Goal: Information Seeking & Learning: Learn about a topic

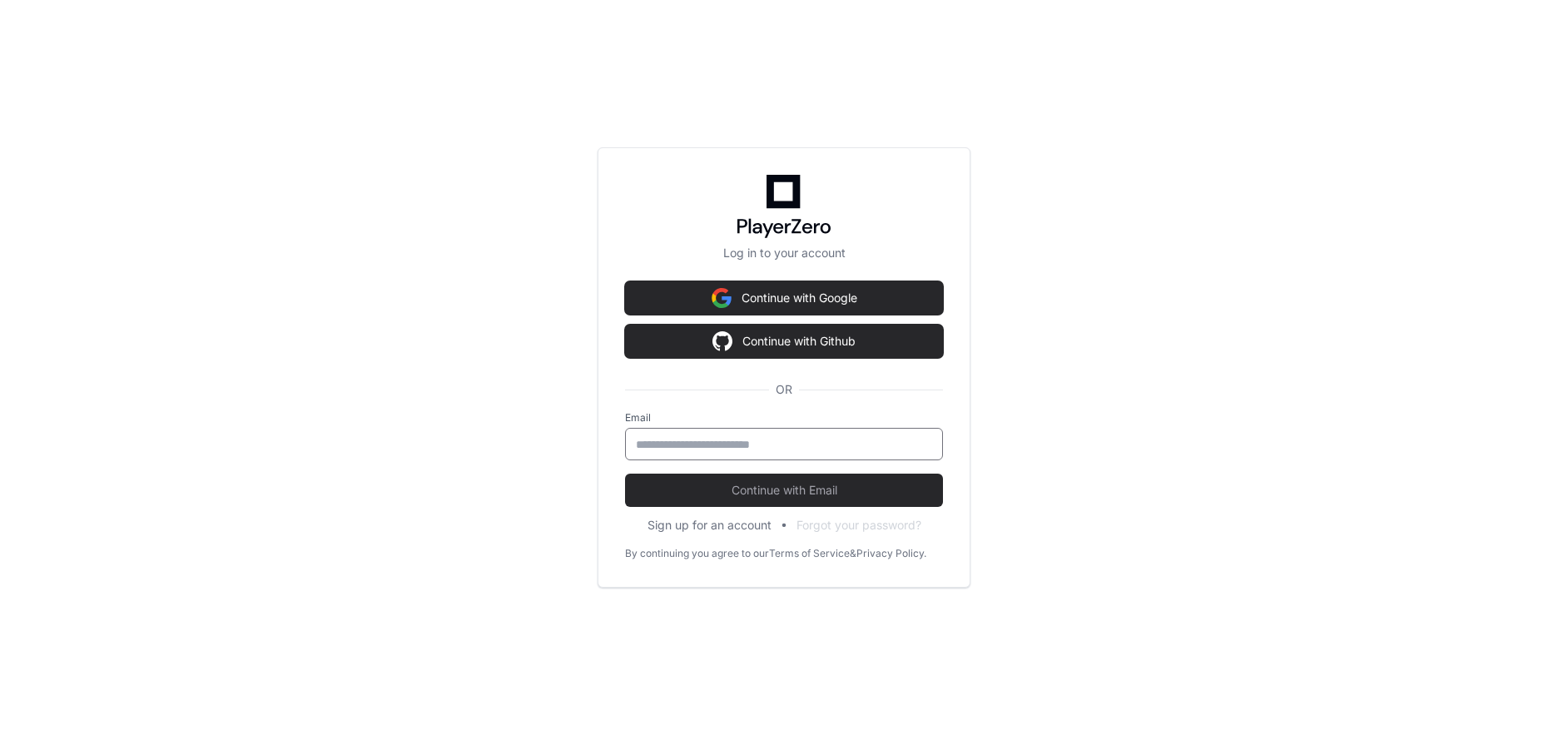
click at [675, 446] on input "email" at bounding box center [784, 444] width 296 height 17
type input "**********"
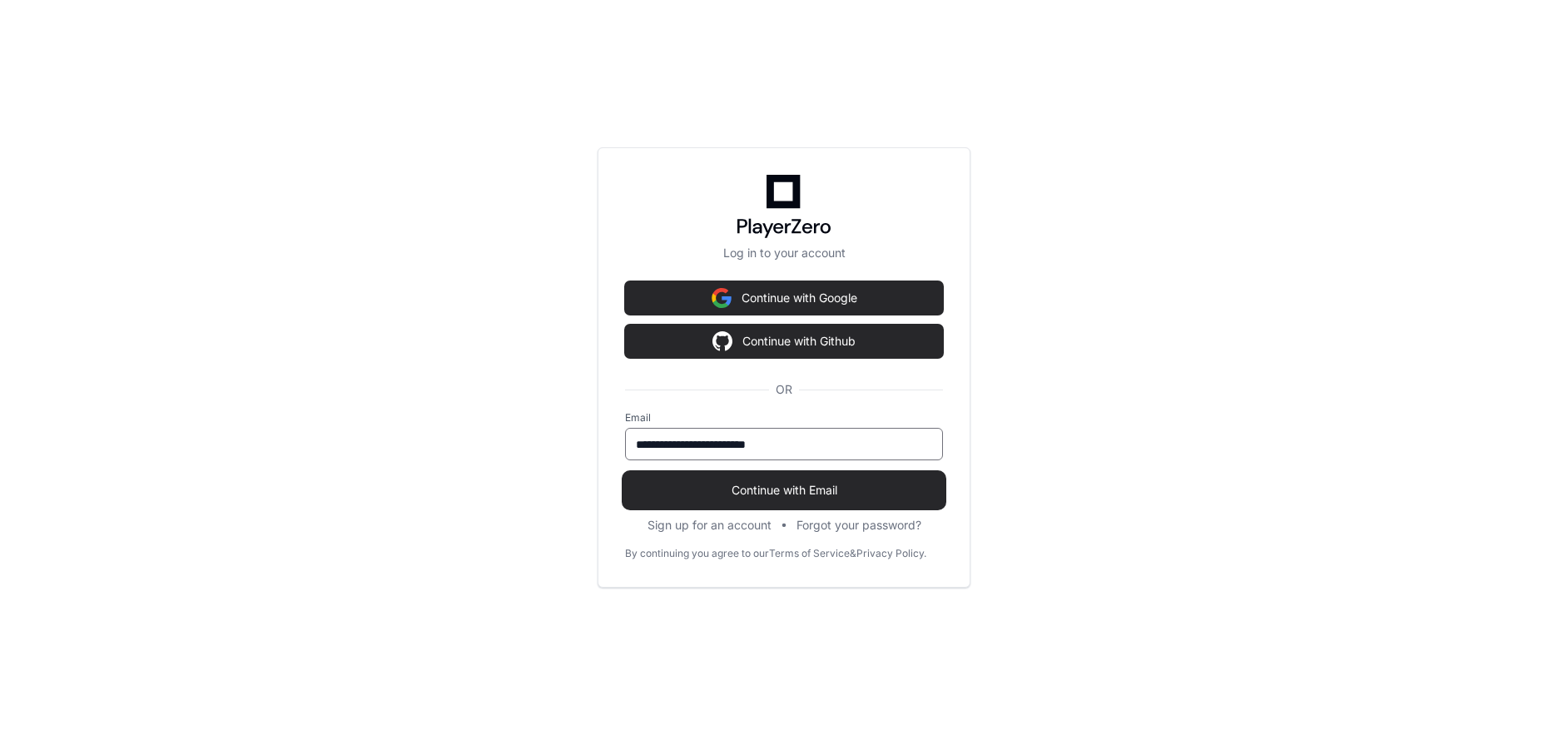
click at [760, 486] on span "Continue with Email" at bounding box center [784, 490] width 318 height 17
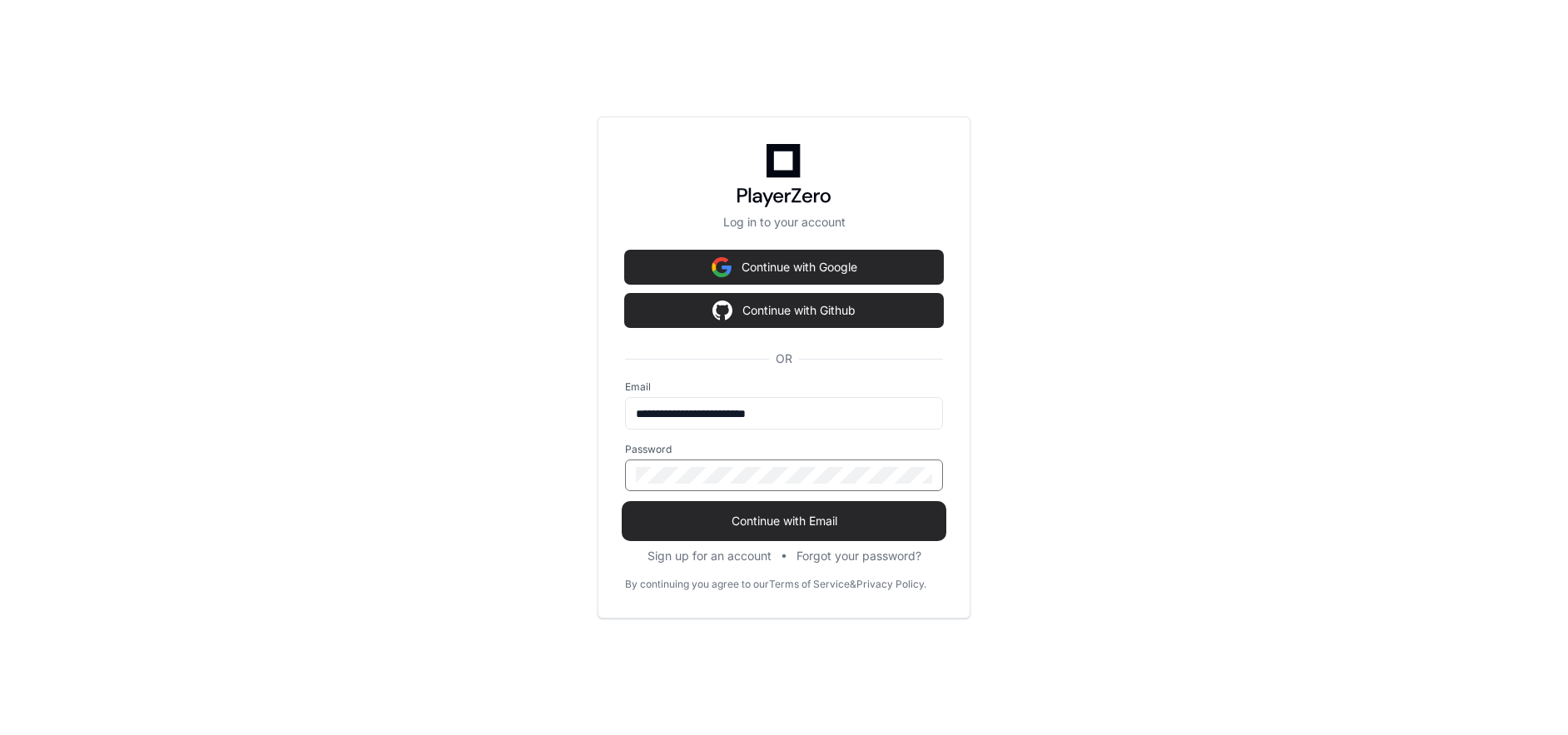
click at [743, 517] on span "Continue with Email" at bounding box center [784, 521] width 318 height 17
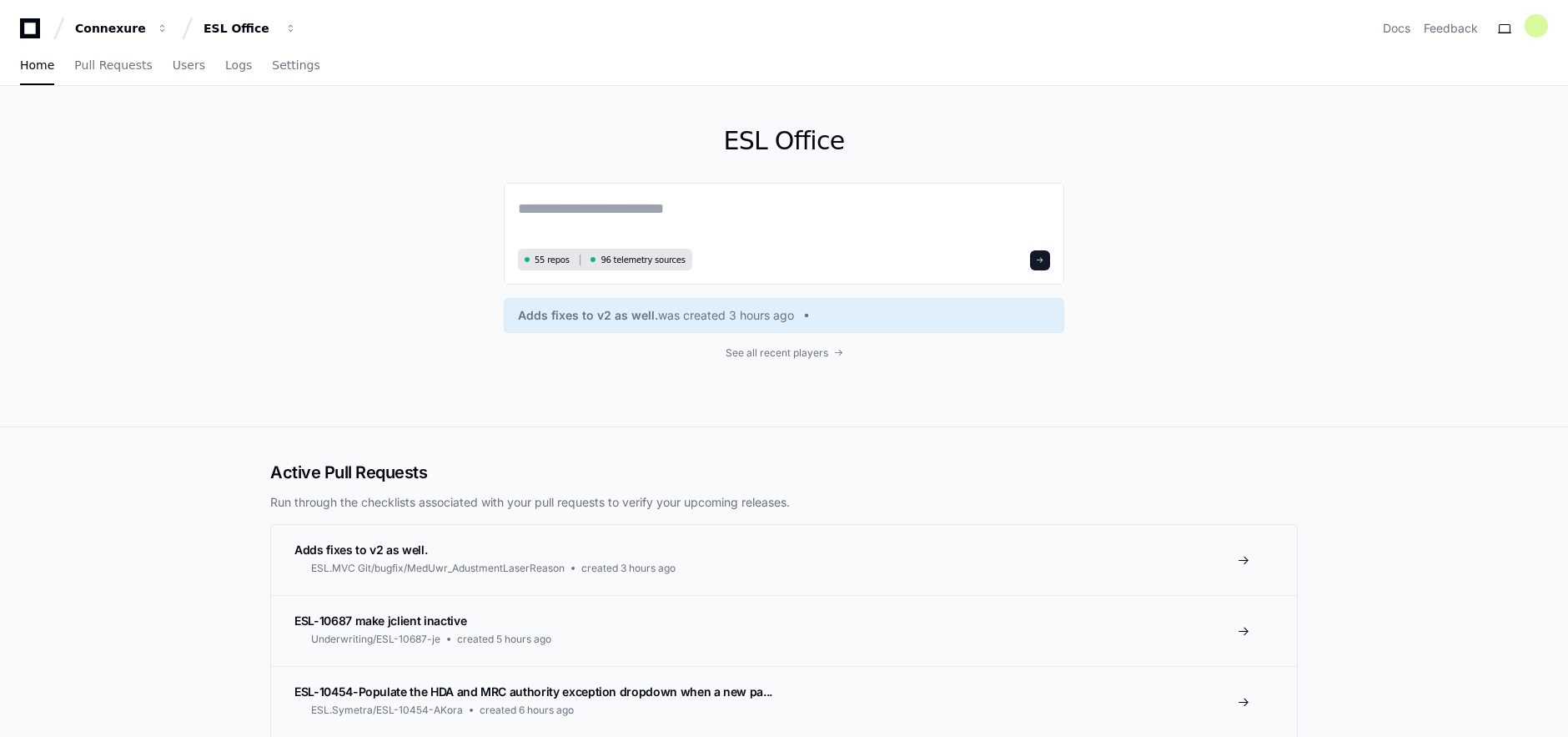
click at [1269, 195] on div "ESL Office 55 repos 96 telemetry sources Adds fixes to v2 as well. was created …" at bounding box center [784, 256] width 1067 height 341
click at [690, 210] on textarea at bounding box center [784, 220] width 533 height 47
type textarea "**********"
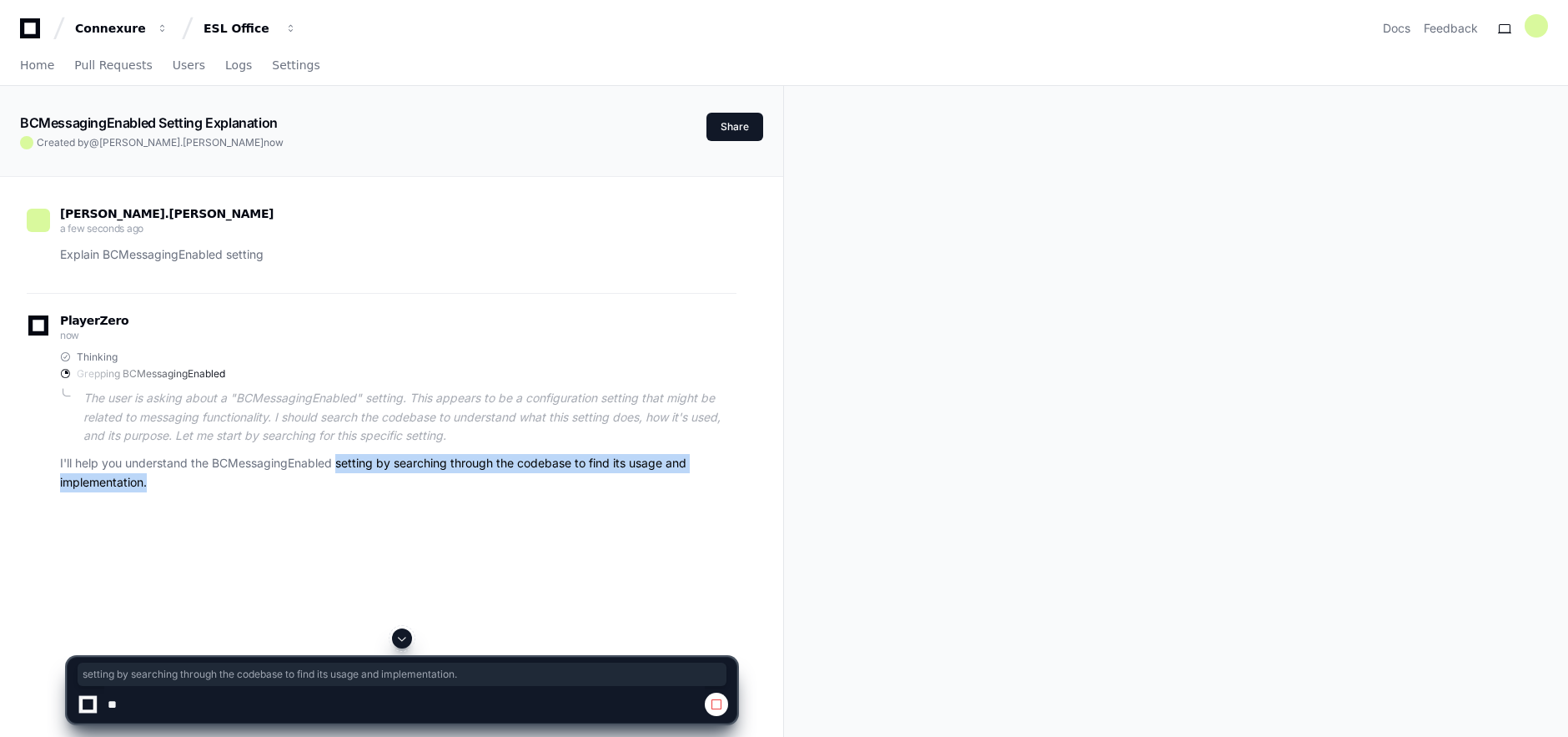
drag, startPoint x: 338, startPoint y: 463, endPoint x: 660, endPoint y: 484, distance: 322.7
click at [660, 484] on p "I'll help you understand the BCMessagingEnabled setting by searching through th…" at bounding box center [398, 473] width 677 height 38
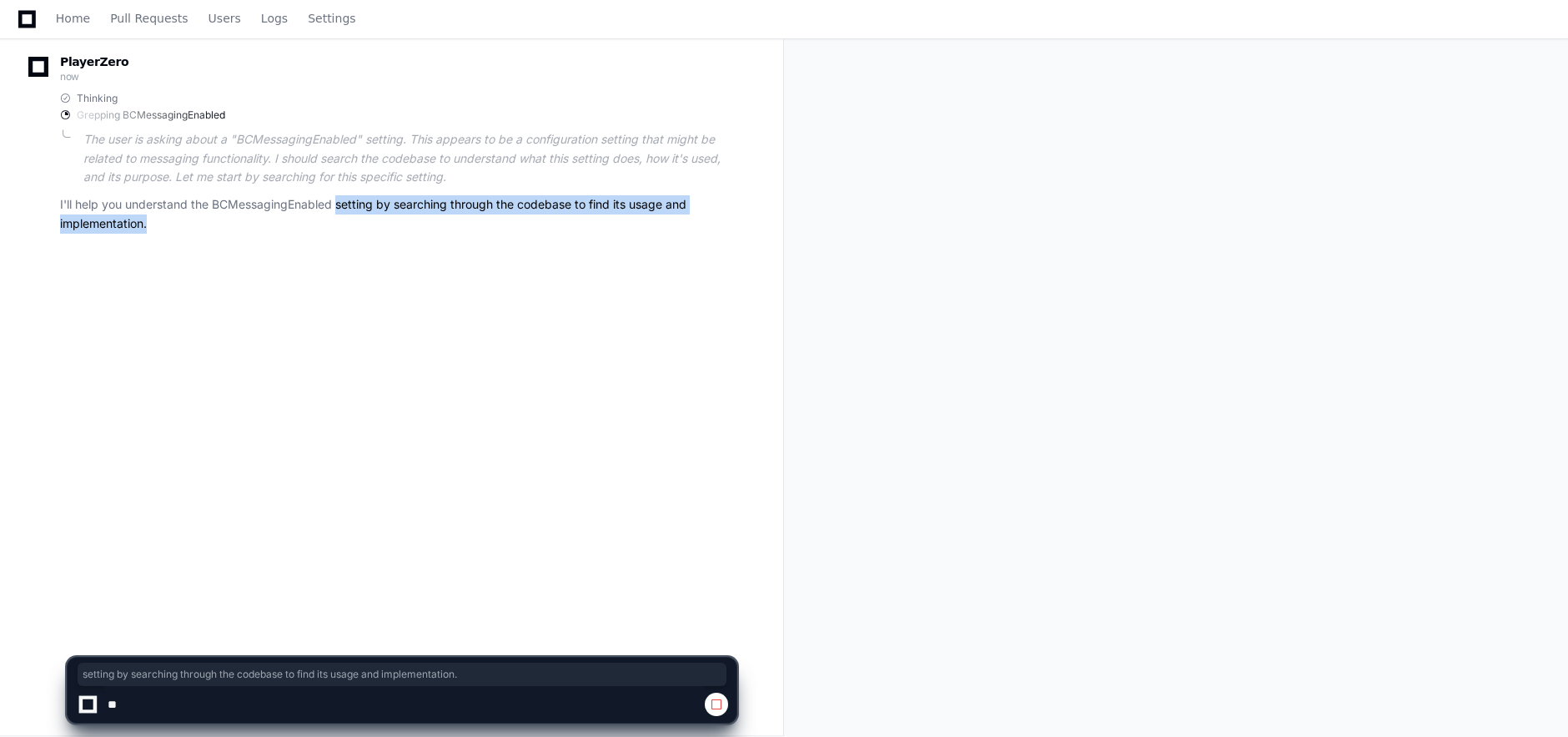
scroll to position [271, 0]
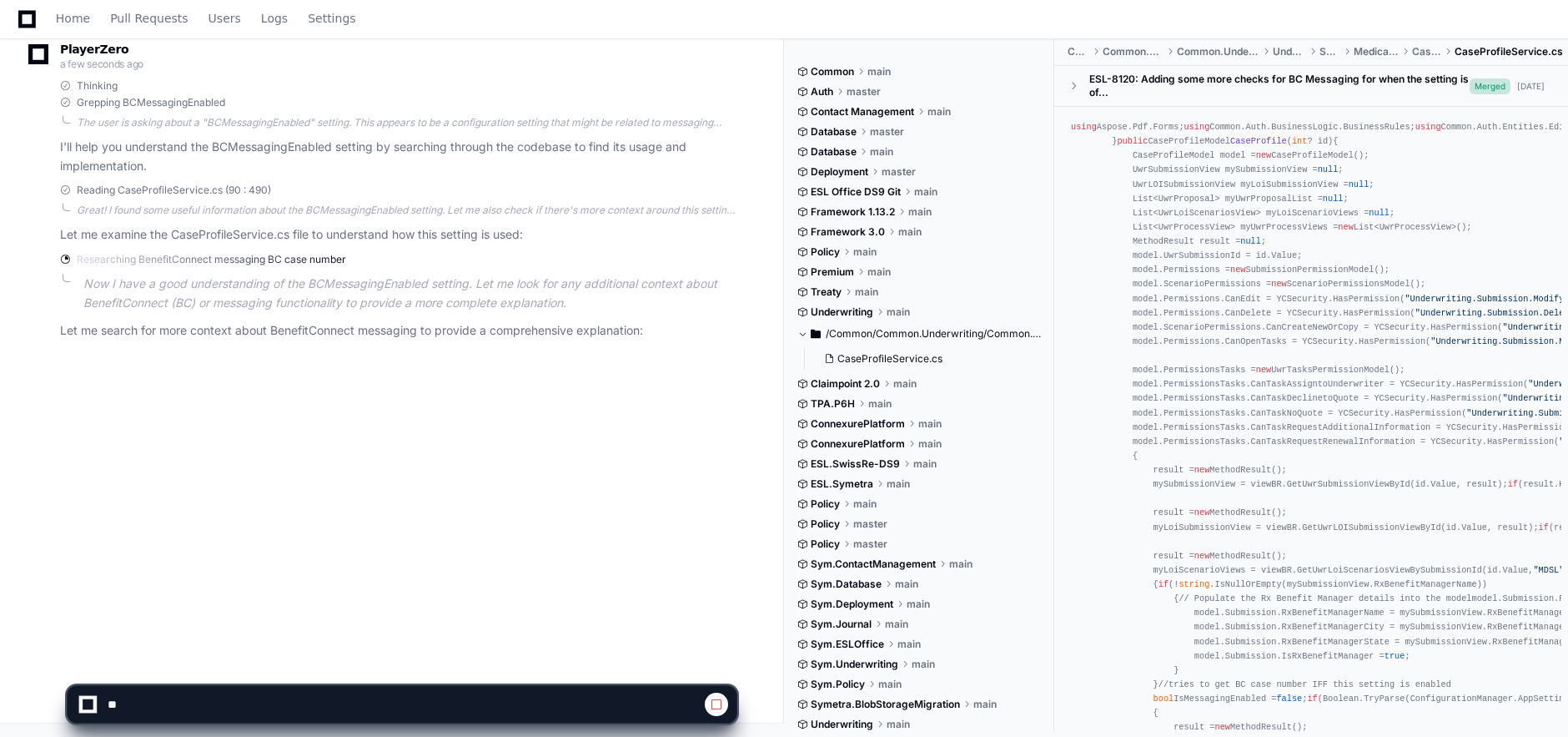
click at [909, 383] on span "main" at bounding box center [904, 383] width 23 height 13
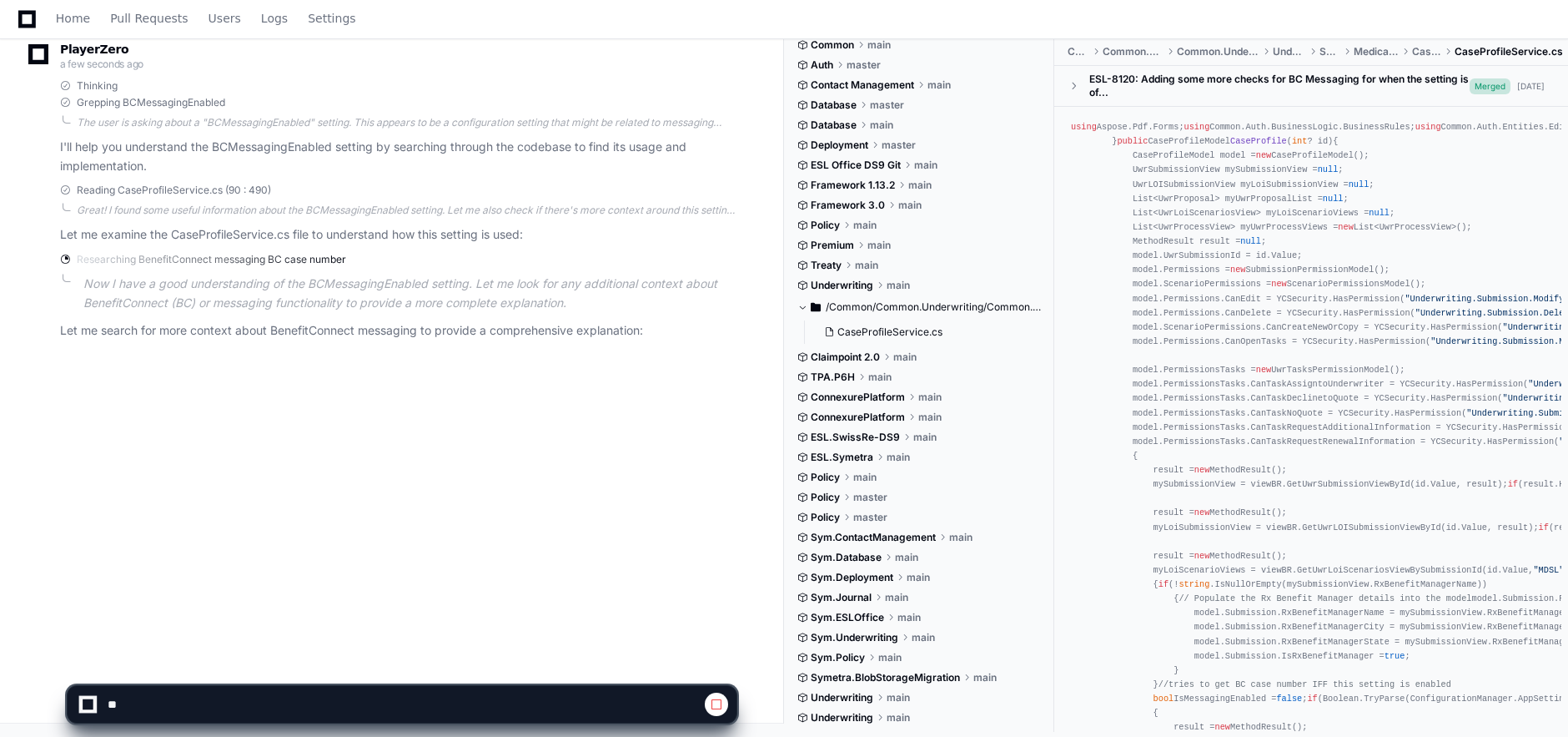
scroll to position [0, 0]
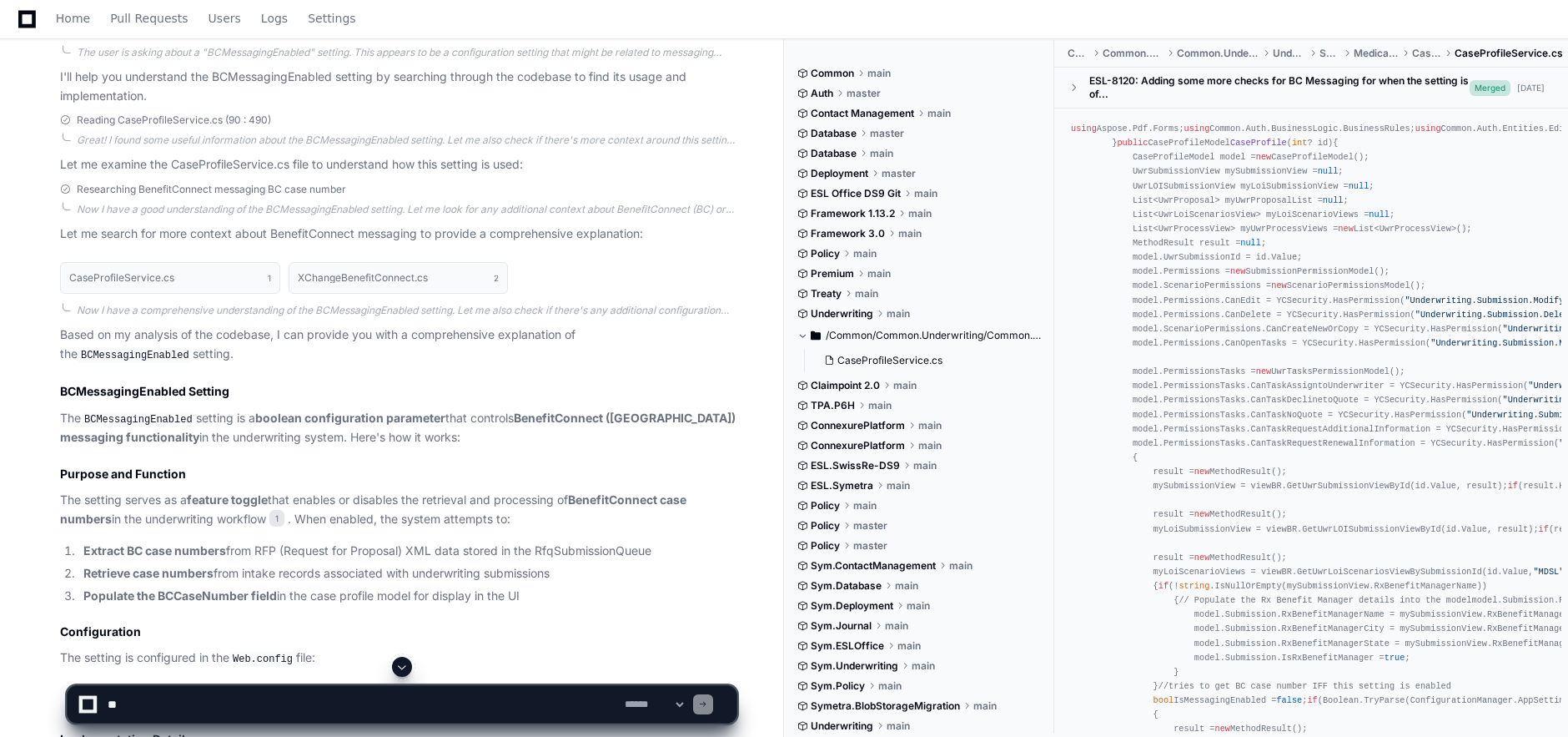
scroll to position [438, 0]
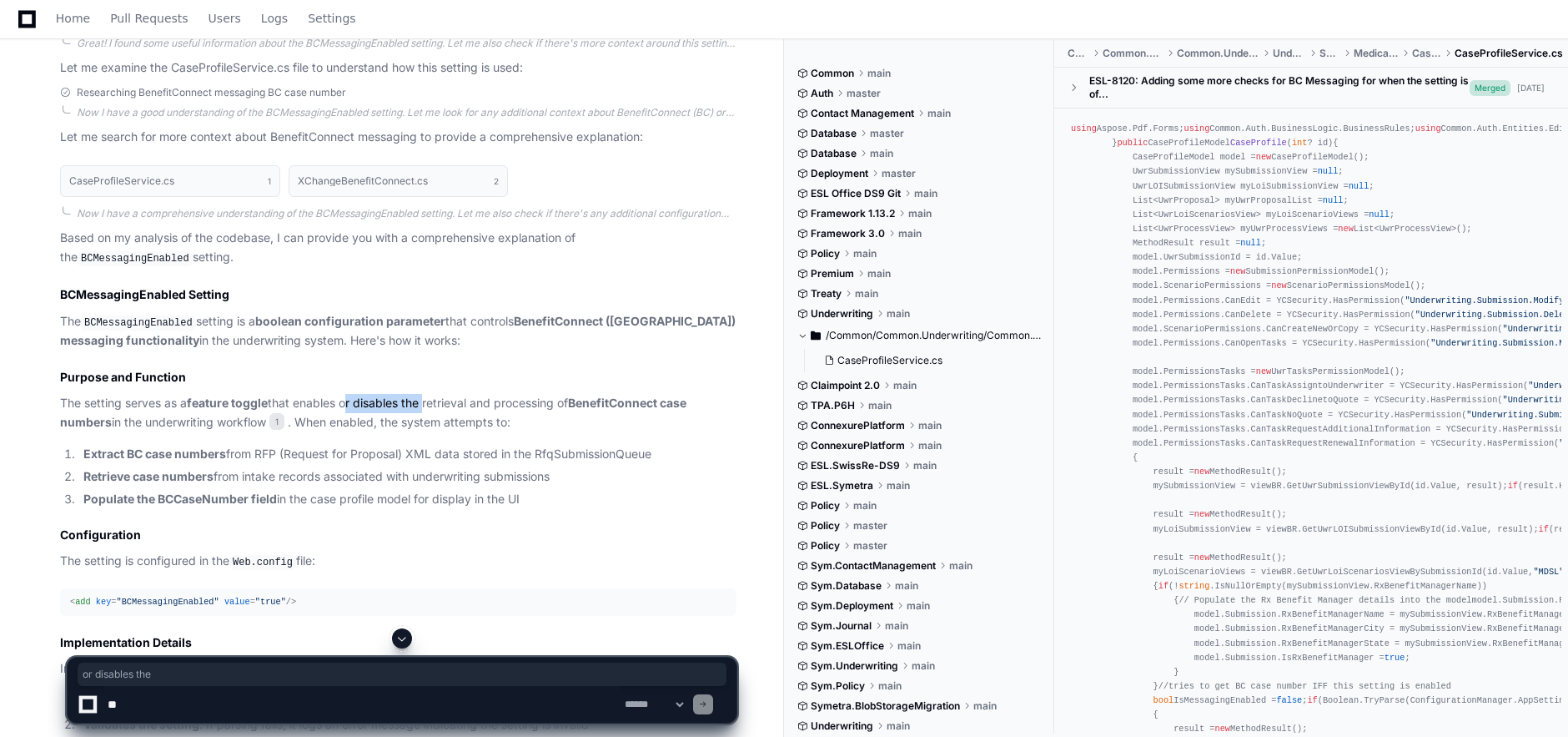
drag, startPoint x: 346, startPoint y: 399, endPoint x: 428, endPoint y: 404, distance: 82.2
click at [428, 404] on p "The setting serves as a feature toggle that enables or disables the retrieval a…" at bounding box center [398, 413] width 677 height 38
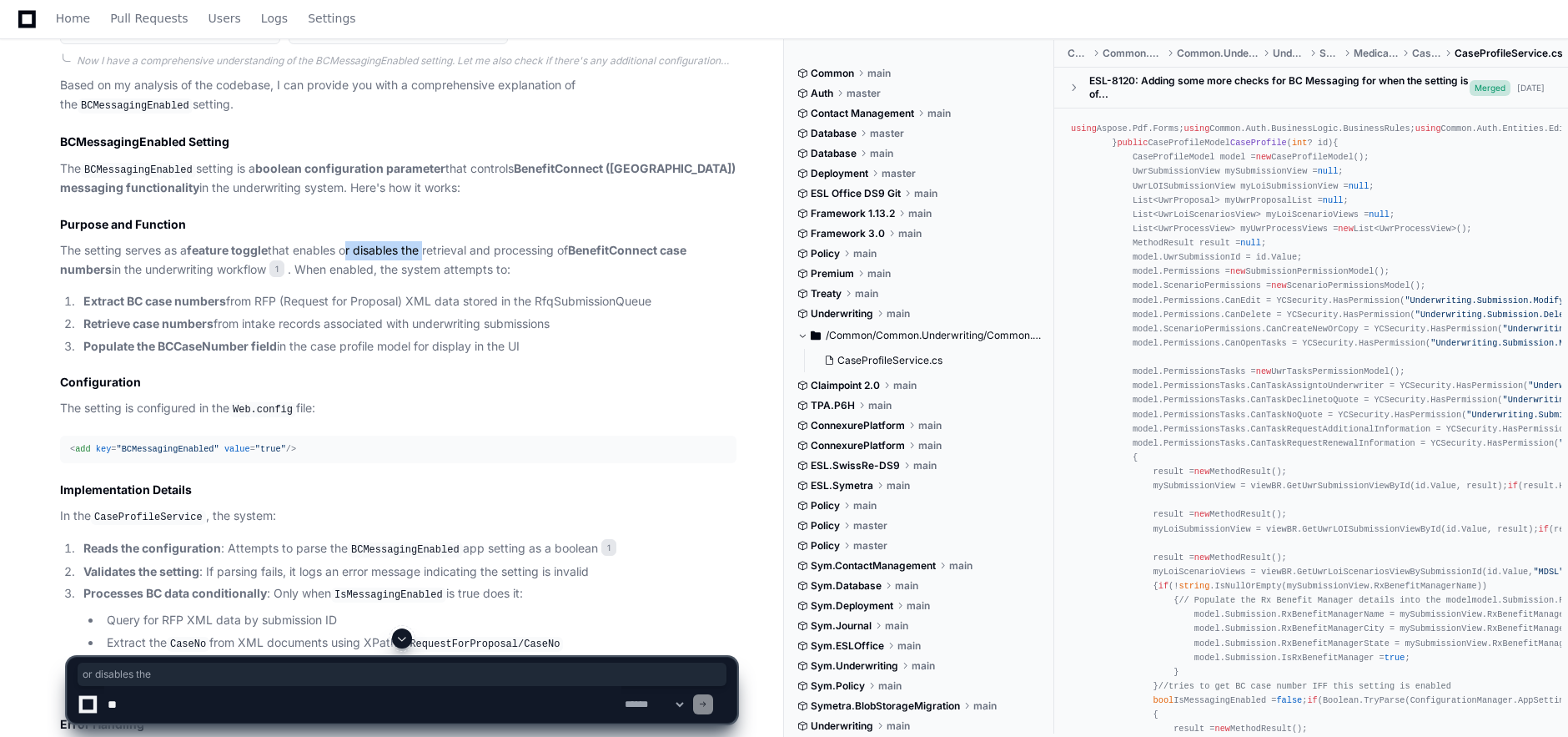
scroll to position [605, 0]
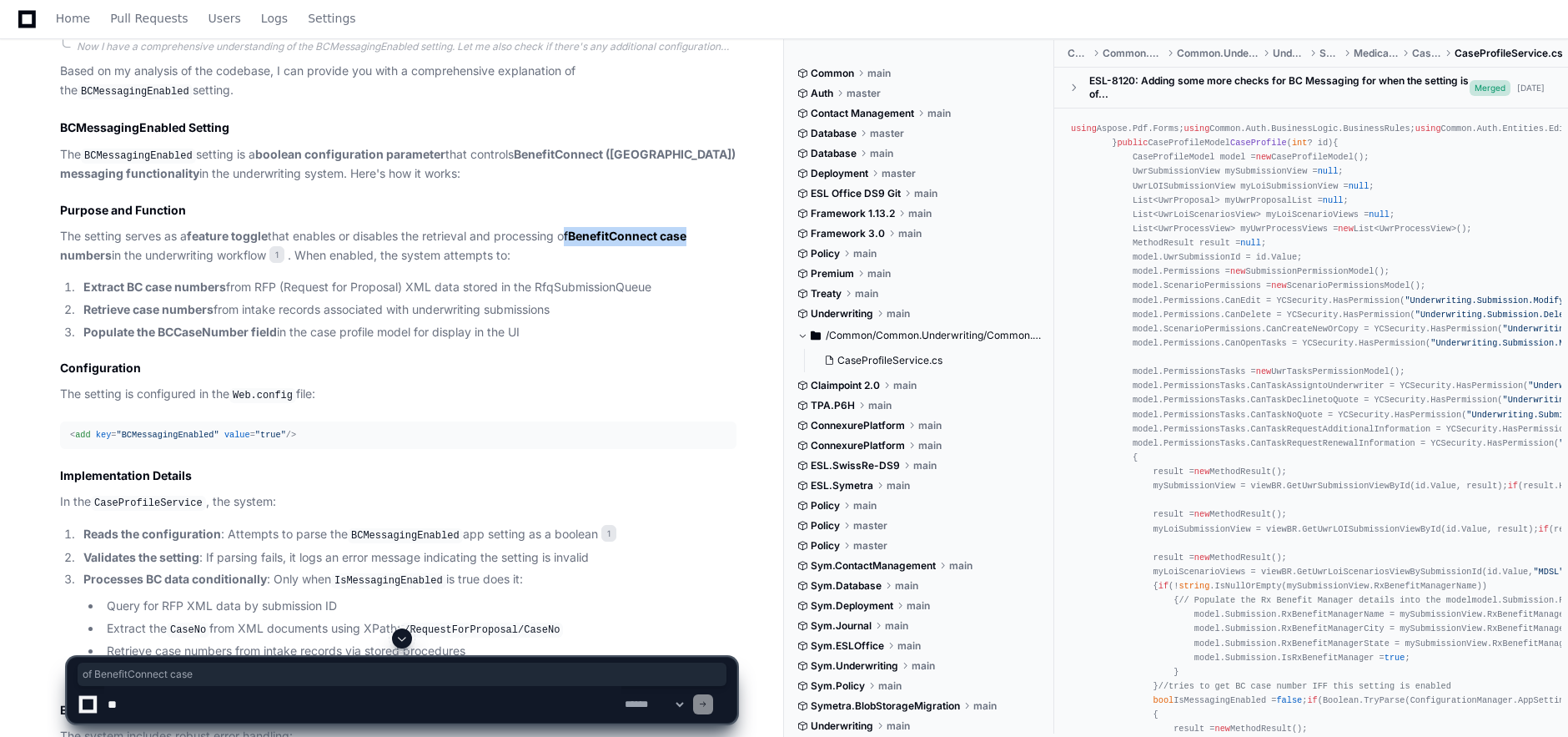
drag, startPoint x: 566, startPoint y: 233, endPoint x: 714, endPoint y: 230, distance: 148.0
click at [714, 230] on p "The setting serves as a feature toggle that enables or disables the retrieval a…" at bounding box center [398, 246] width 677 height 38
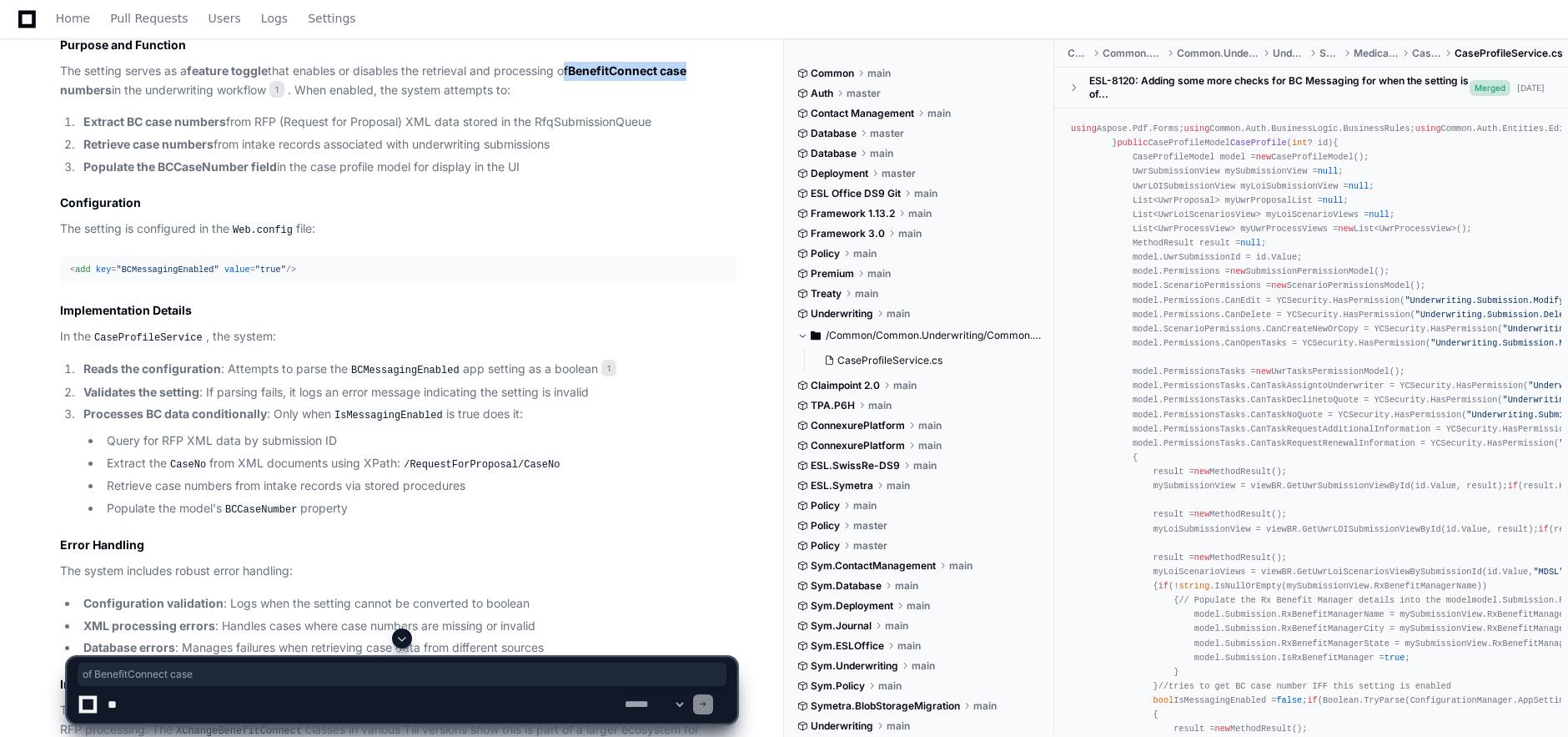
scroll to position [772, 0]
drag, startPoint x: 148, startPoint y: 222, endPoint x: 413, endPoint y: 227, distance: 265.0
click at [411, 227] on p "The setting is configured in the Web.config file:" at bounding box center [398, 228] width 677 height 20
click at [443, 230] on p "The setting is configured in the Web.config file:" at bounding box center [398, 228] width 677 height 20
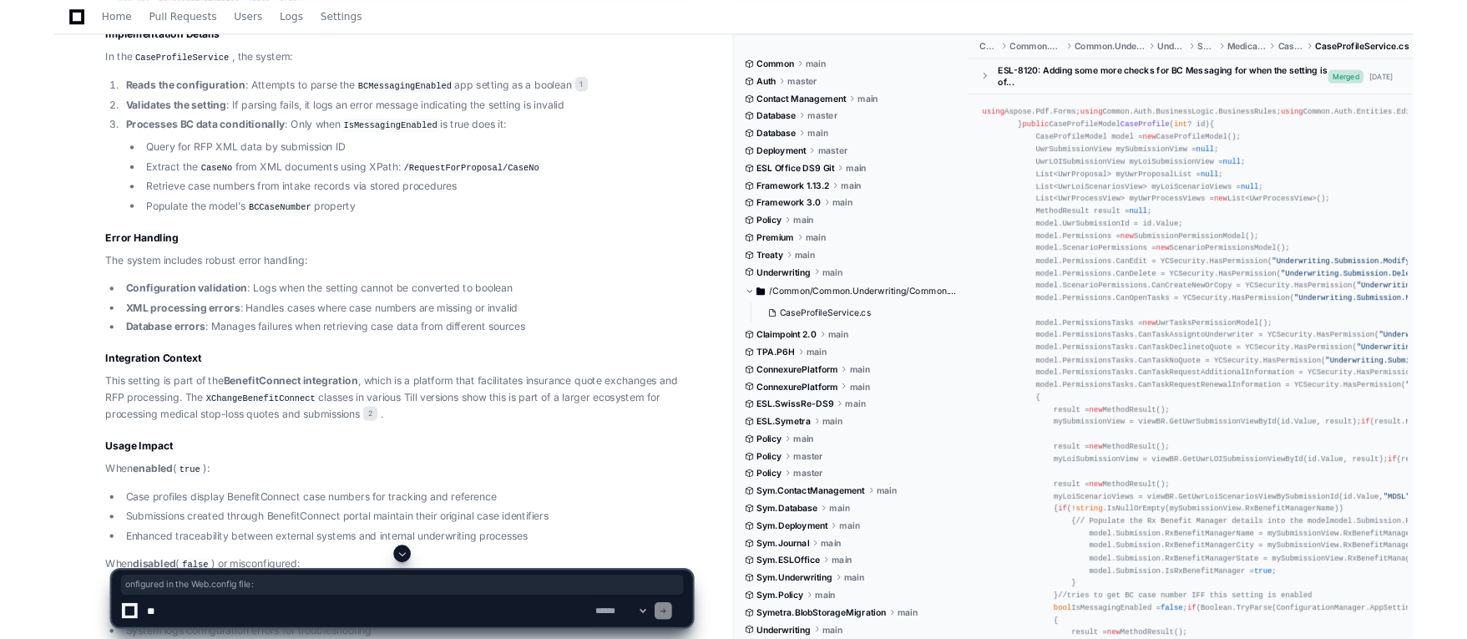
scroll to position [1219, 0]
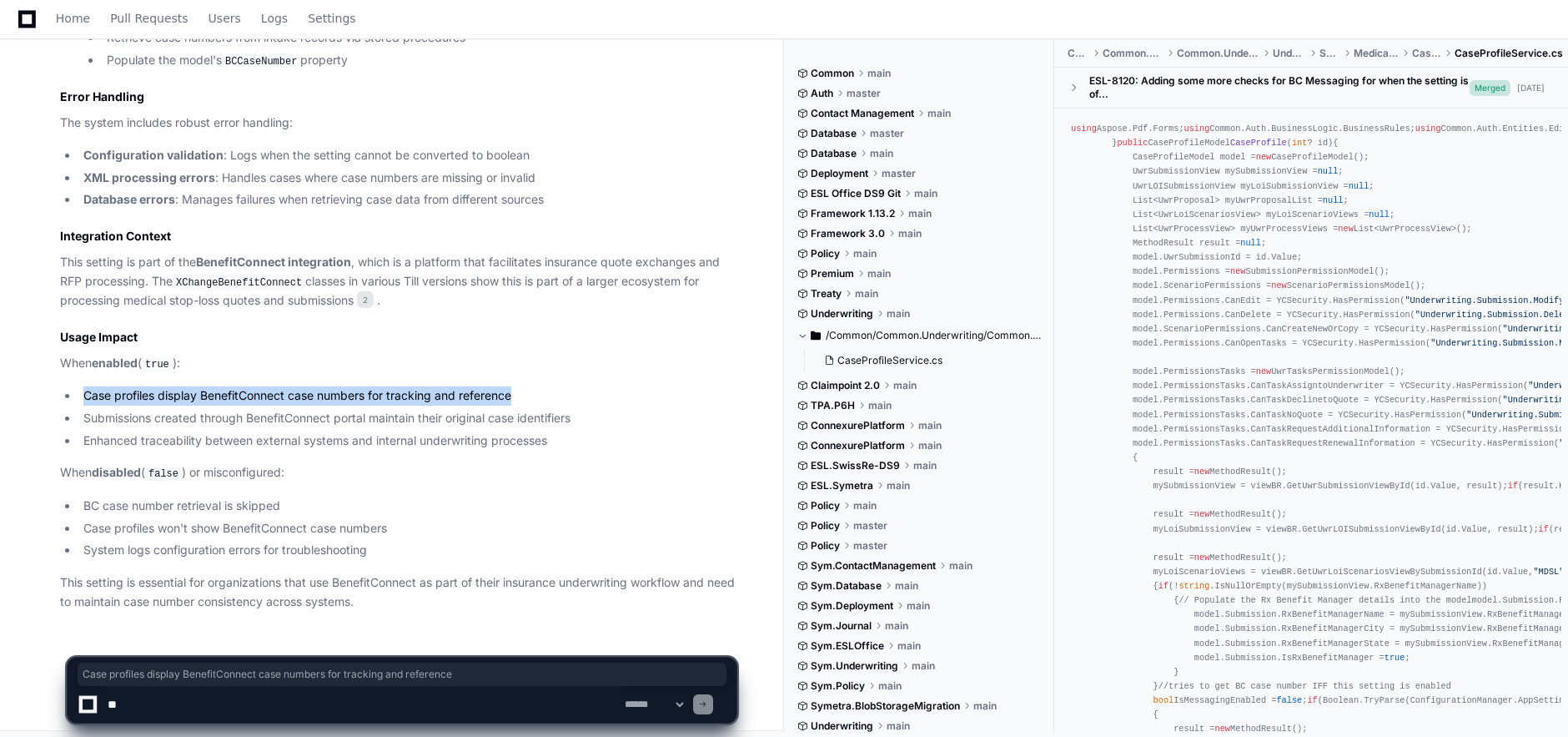
drag, startPoint x: 82, startPoint y: 390, endPoint x: 542, endPoint y: 395, distance: 460.0
click at [542, 395] on li "Case profiles display BenefitConnect case numbers for tracking and reference" at bounding box center [407, 395] width 659 height 19
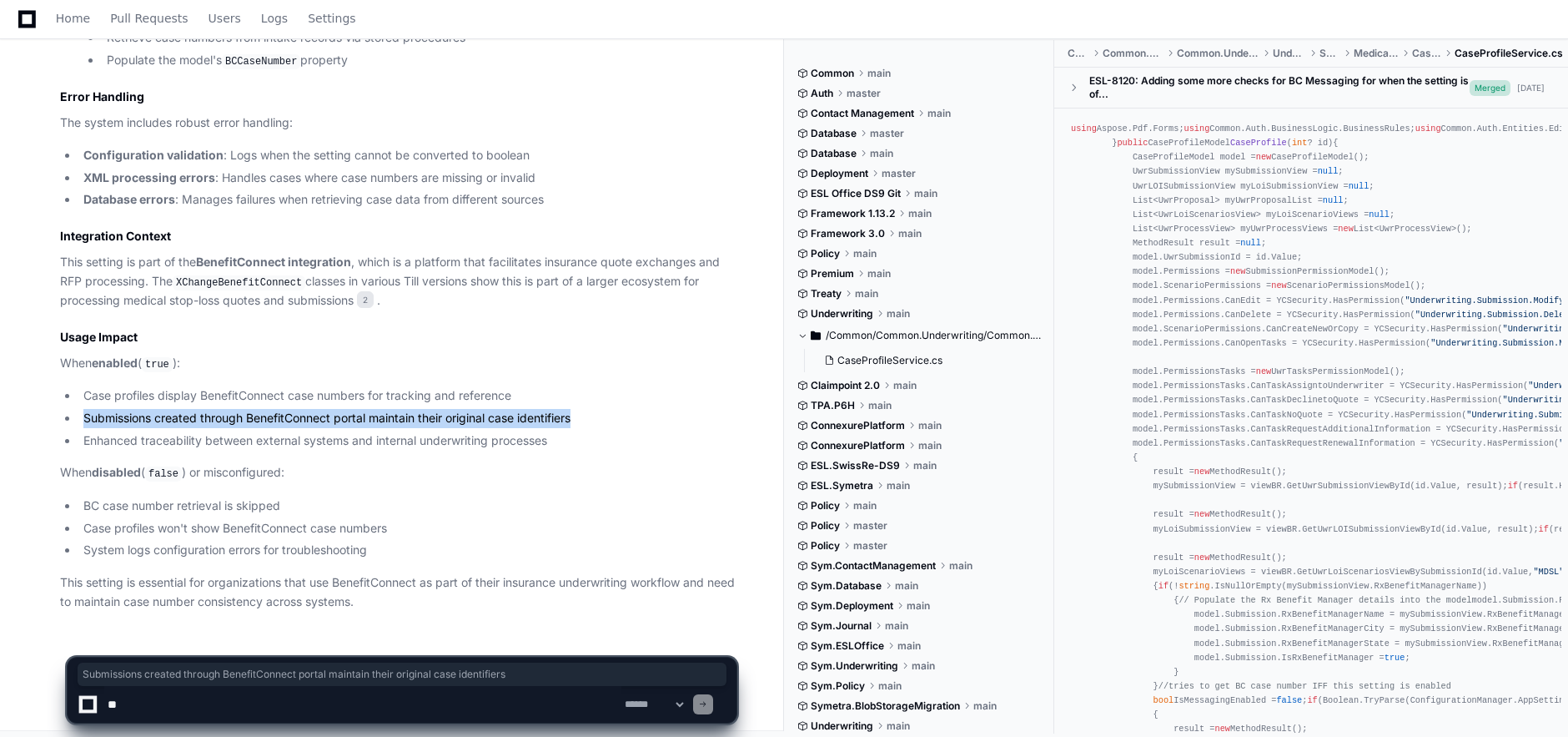
drag, startPoint x: 79, startPoint y: 414, endPoint x: 578, endPoint y: 420, distance: 499.0
click at [578, 420] on li "Submissions created through BenefitConnect portal maintain their original case …" at bounding box center [407, 418] width 659 height 19
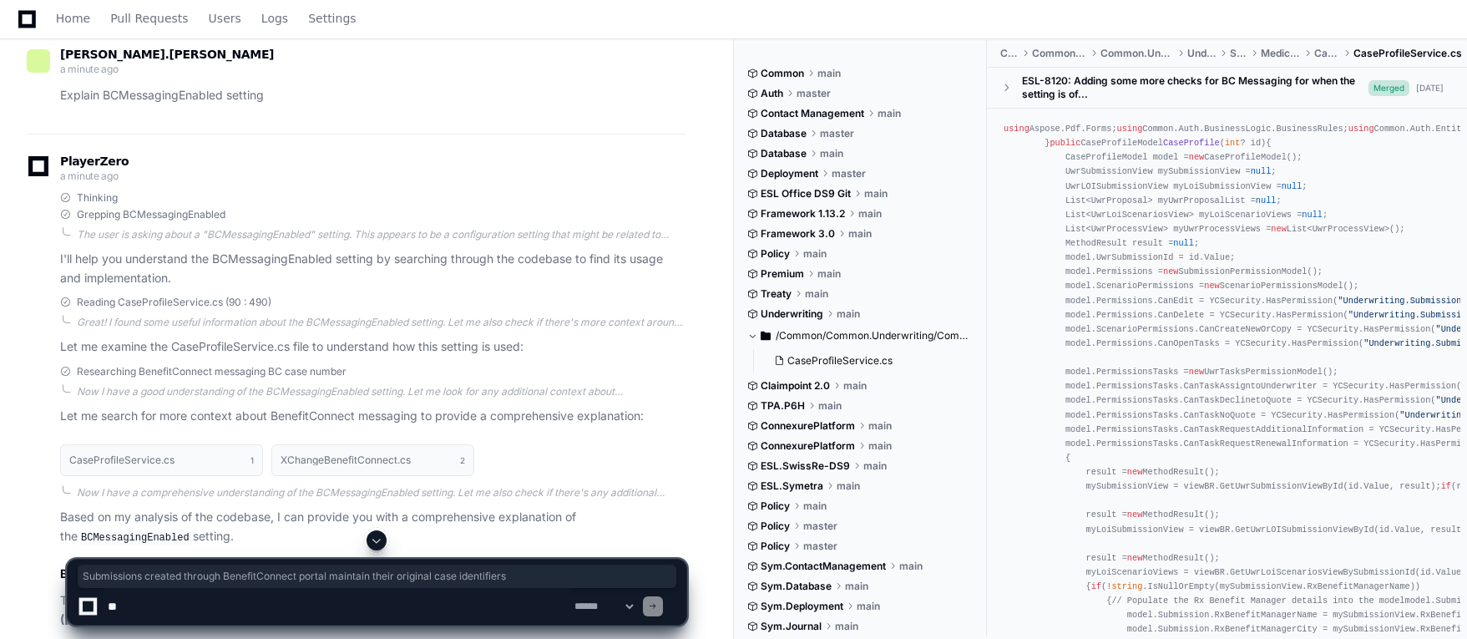
scroll to position [0, 0]
